Goal: Ask a question

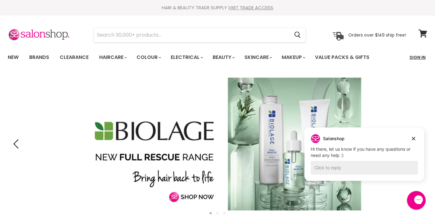
click at [412, 57] on link "Sign In" at bounding box center [417, 57] width 24 height 13
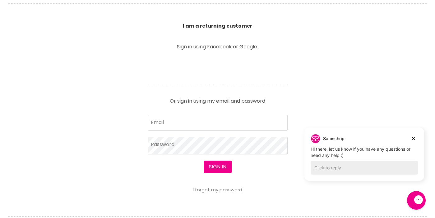
scroll to position [263, 0]
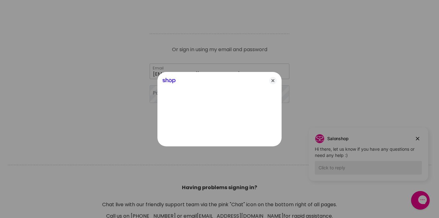
type input "[EMAIL_ADDRESS][DOMAIN_NAME]"
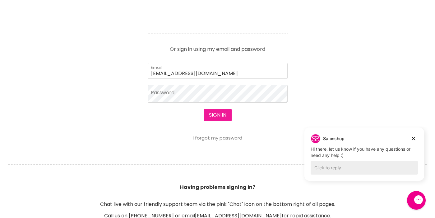
click at [224, 115] on button "Sign in" at bounding box center [217, 115] width 28 height 12
click at [214, 71] on input "[EMAIL_ADDRESS][DOMAIN_NAME]" at bounding box center [218, 71] width 140 height 16
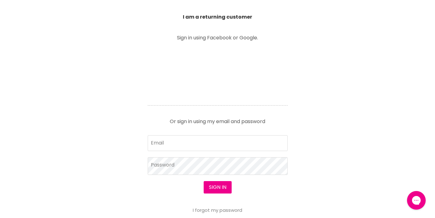
scroll to position [273, 0]
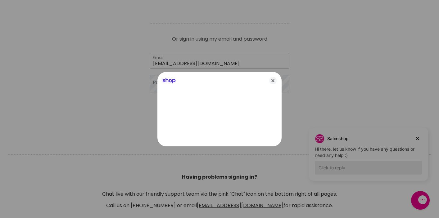
type input "[EMAIL_ADDRESS][DOMAIN_NAME]"
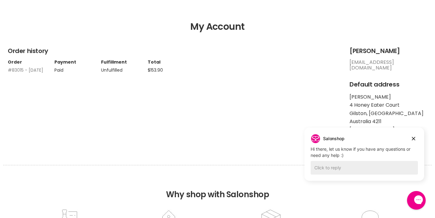
scroll to position [36, 0]
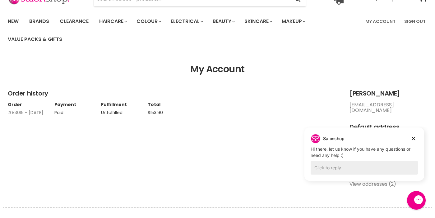
click at [112, 114] on td "Unfulfilled" at bounding box center [124, 111] width 47 height 8
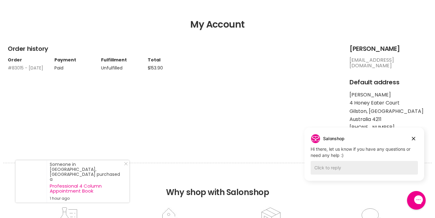
scroll to position [42, 0]
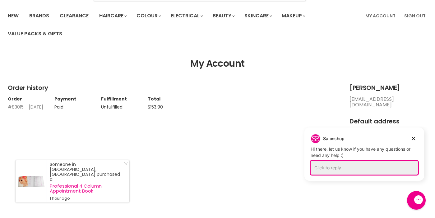
click at [393, 165] on div "Click to reply" at bounding box center [363, 168] width 107 height 14
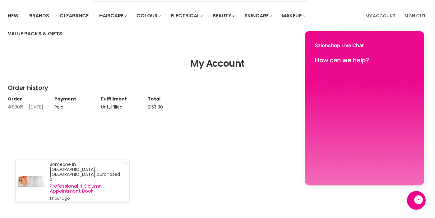
scroll to position [0, 0]
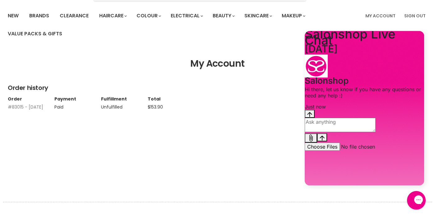
click at [366, 132] on textarea "live chat message input" at bounding box center [339, 125] width 71 height 14
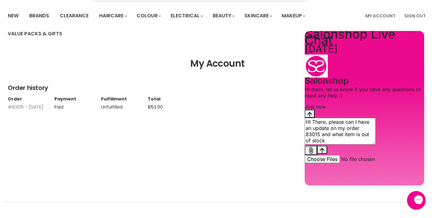
type textarea "HI There, please can I have an update on my order 83015 and what item is out of…"
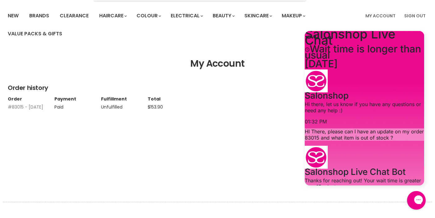
click at [312, 210] on div "Jump to the latest message" at bounding box center [309, 213] width 5 height 6
